Goal: Find specific page/section: Find specific page/section

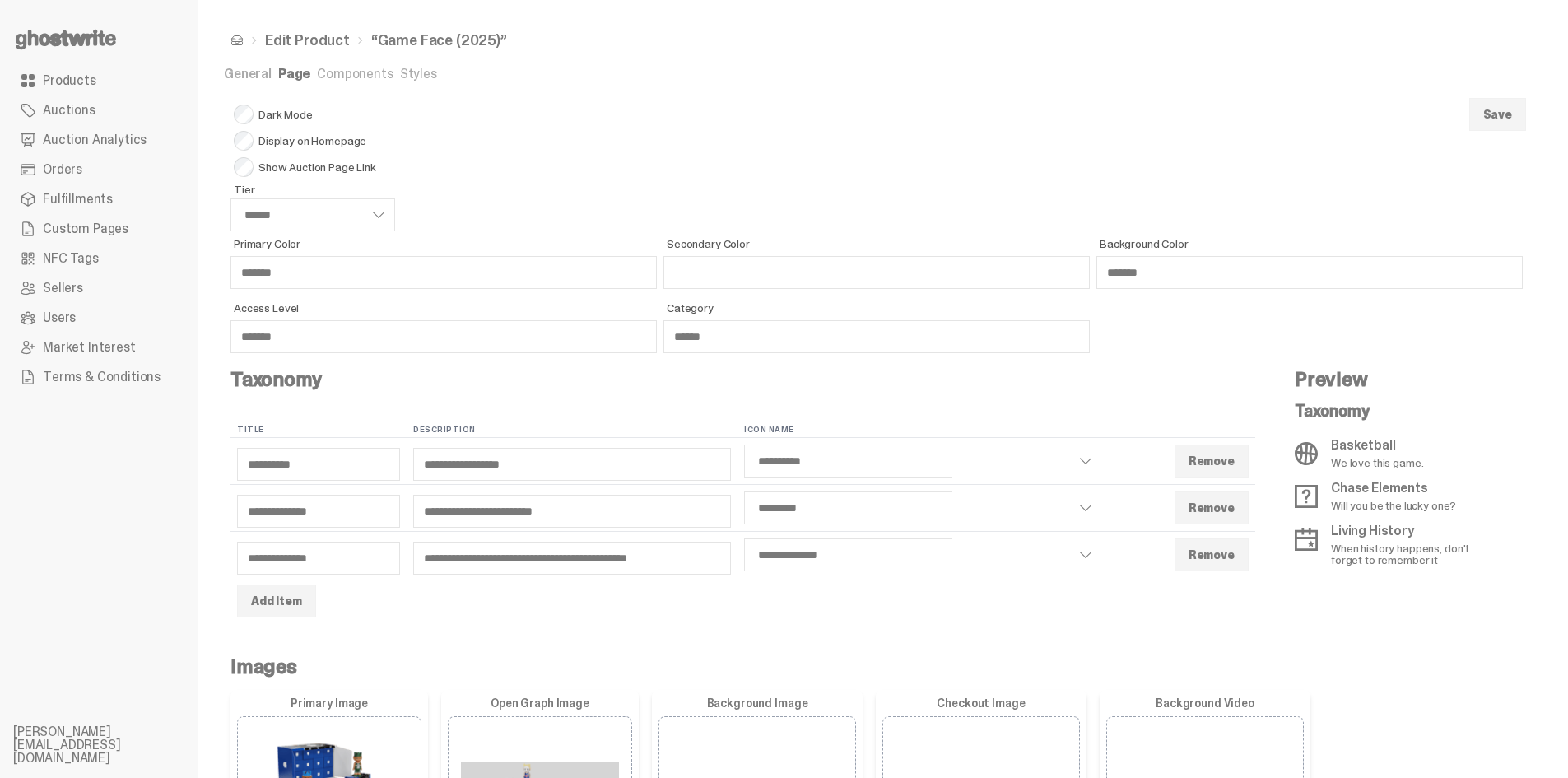
click at [15, 90] on link "Products" at bounding box center [98, 81] width 171 height 30
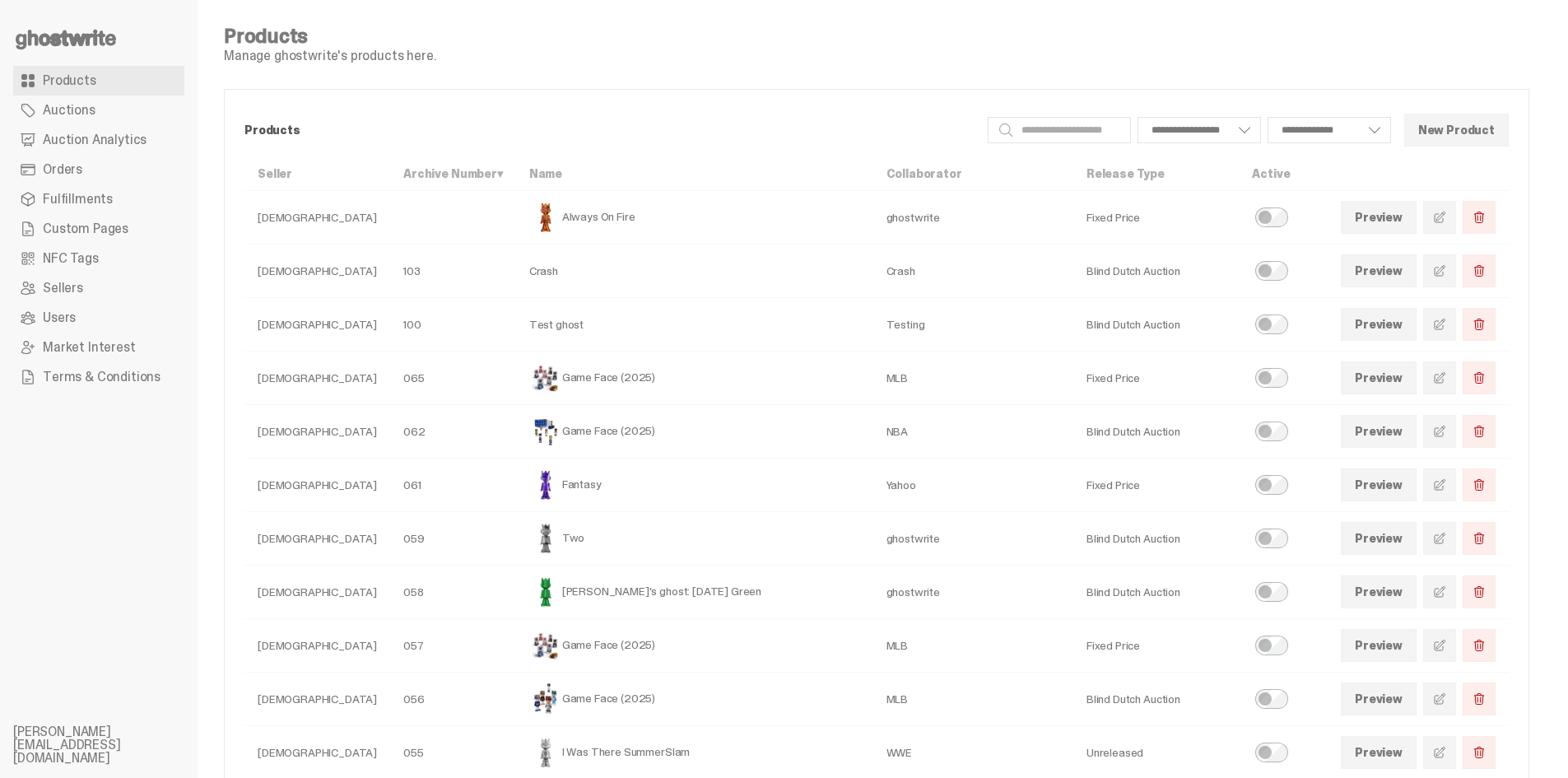
select select
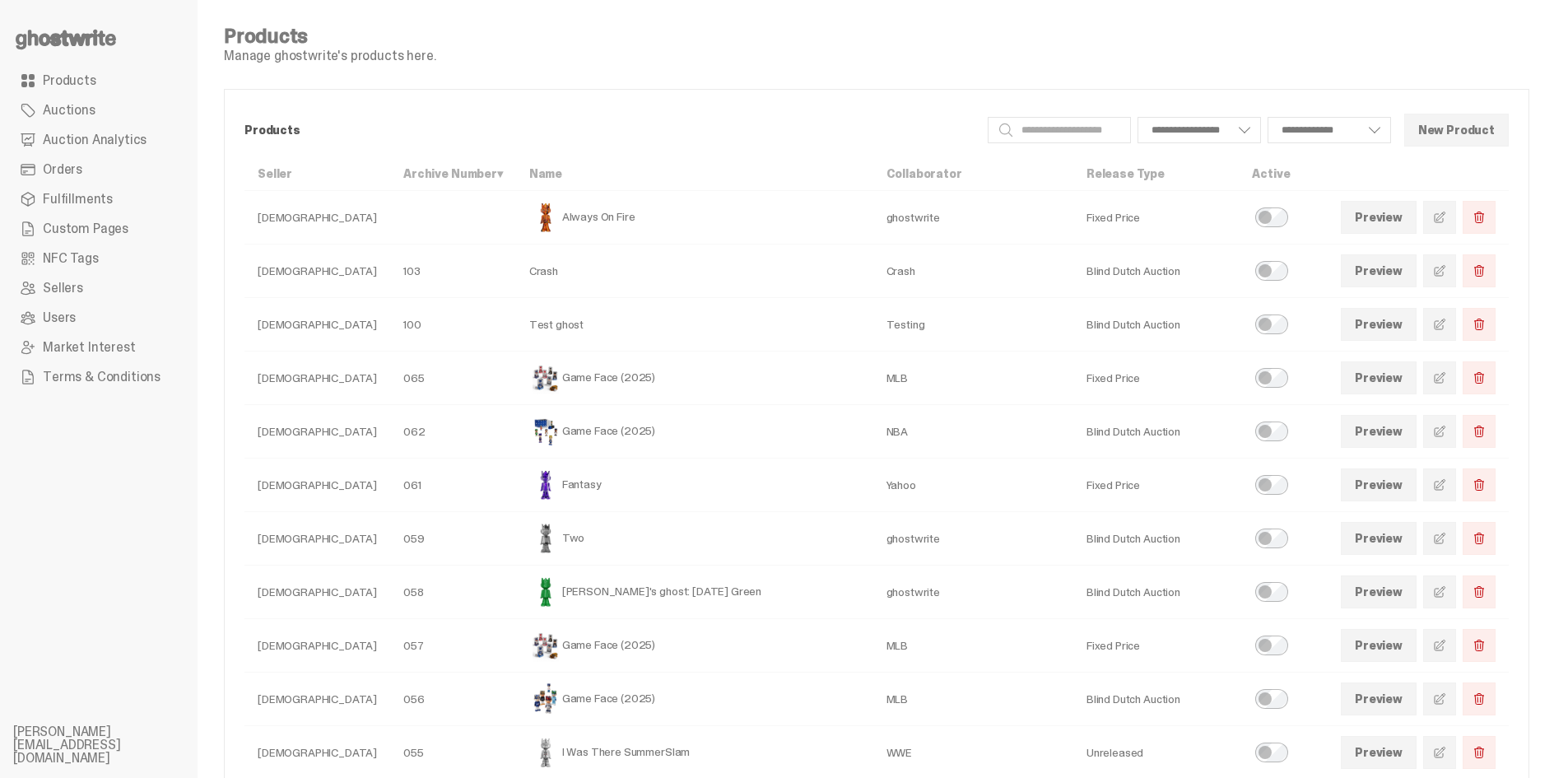
select select
